Goal: Task Accomplishment & Management: Manage account settings

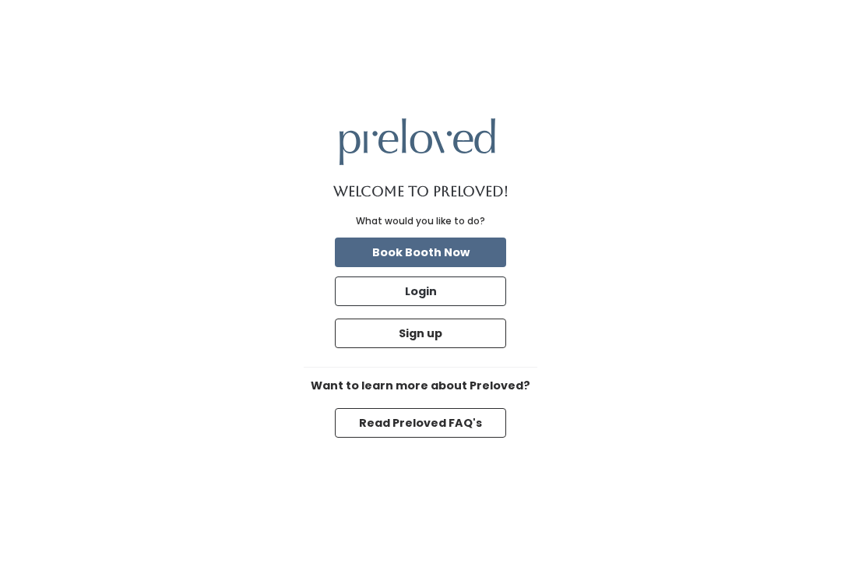
click at [456, 306] on button "Login" at bounding box center [420, 291] width 171 height 30
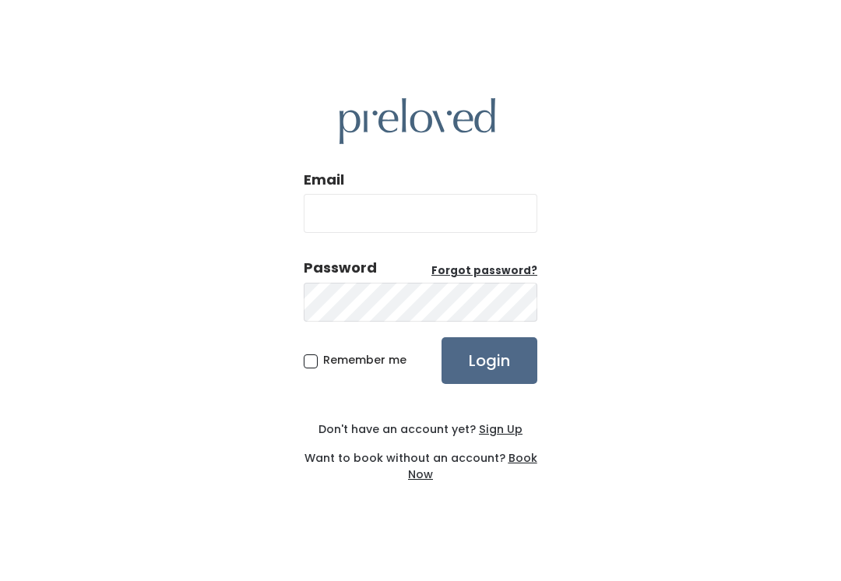
click at [435, 230] on input "Email" at bounding box center [421, 213] width 234 height 39
type input "[EMAIL_ADDRESS][DOMAIN_NAME]"
click at [489, 377] on input "Login" at bounding box center [490, 360] width 96 height 47
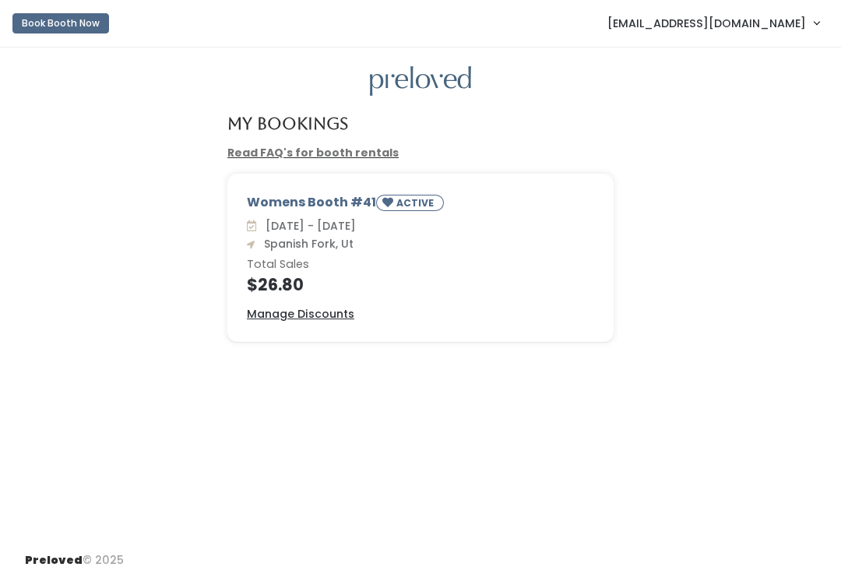
click at [784, 26] on span "[EMAIL_ADDRESS][DOMAIN_NAME]" at bounding box center [706, 23] width 199 height 17
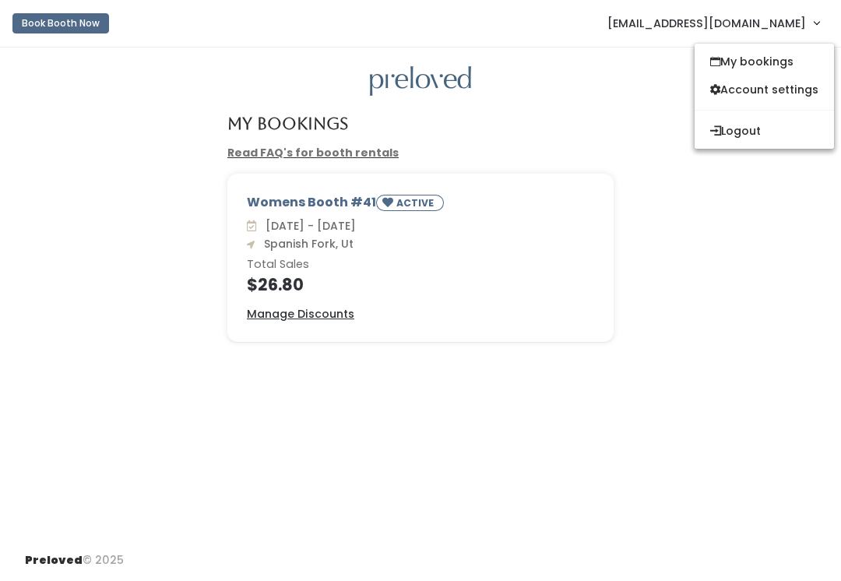
click at [755, 128] on button "Logout" at bounding box center [764, 131] width 139 height 28
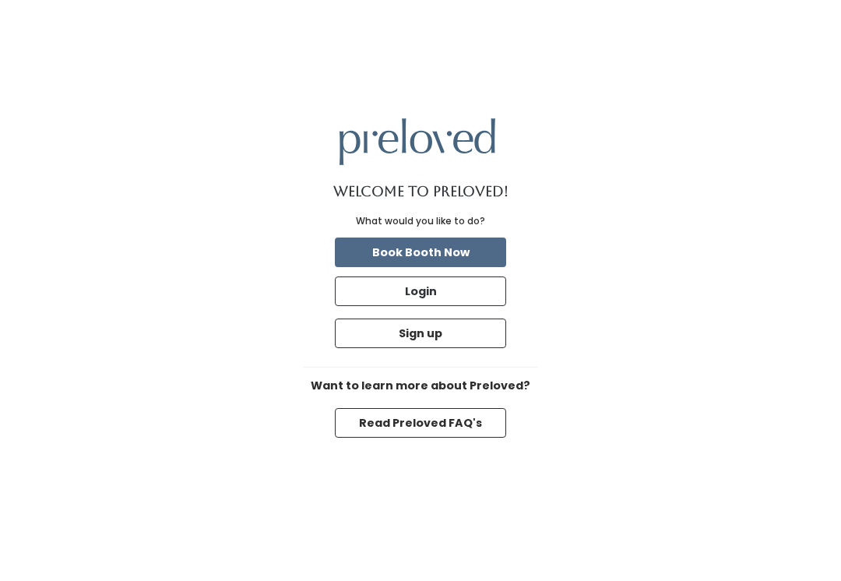
click at [467, 287] on button "Login" at bounding box center [420, 291] width 171 height 30
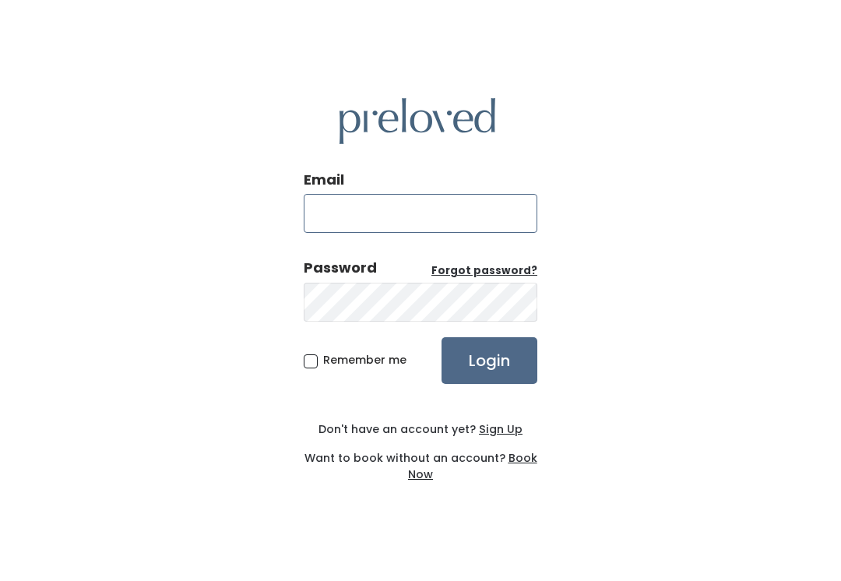
type input "[DOMAIN_NAME][EMAIL_ADDRESS][DOMAIN_NAME]"
click at [506, 362] on input "Login" at bounding box center [490, 360] width 96 height 47
